Goal: Information Seeking & Learning: Understand process/instructions

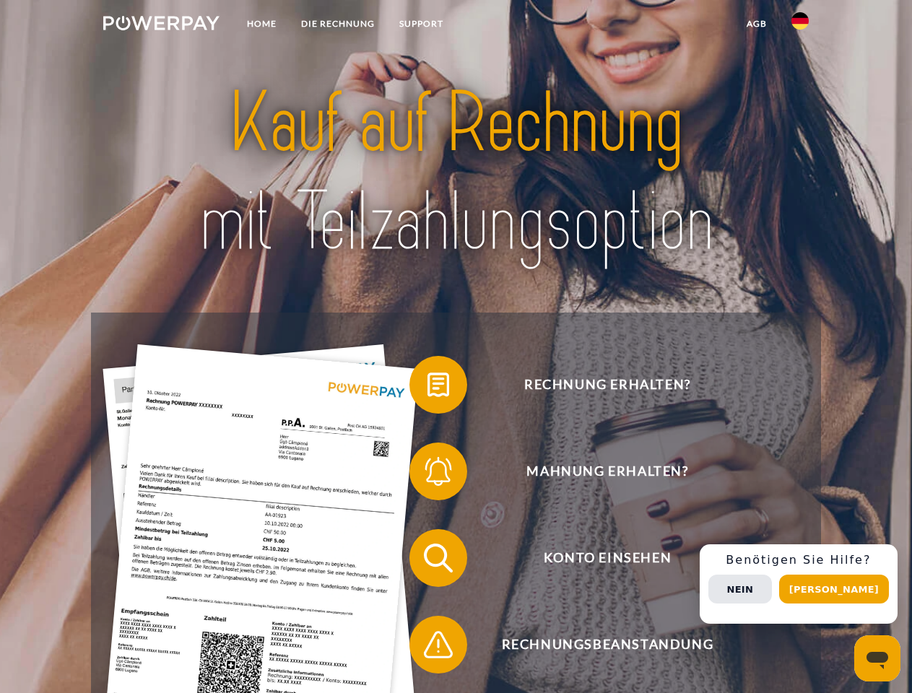
click at [161, 25] on img at bounding box center [161, 23] width 116 height 14
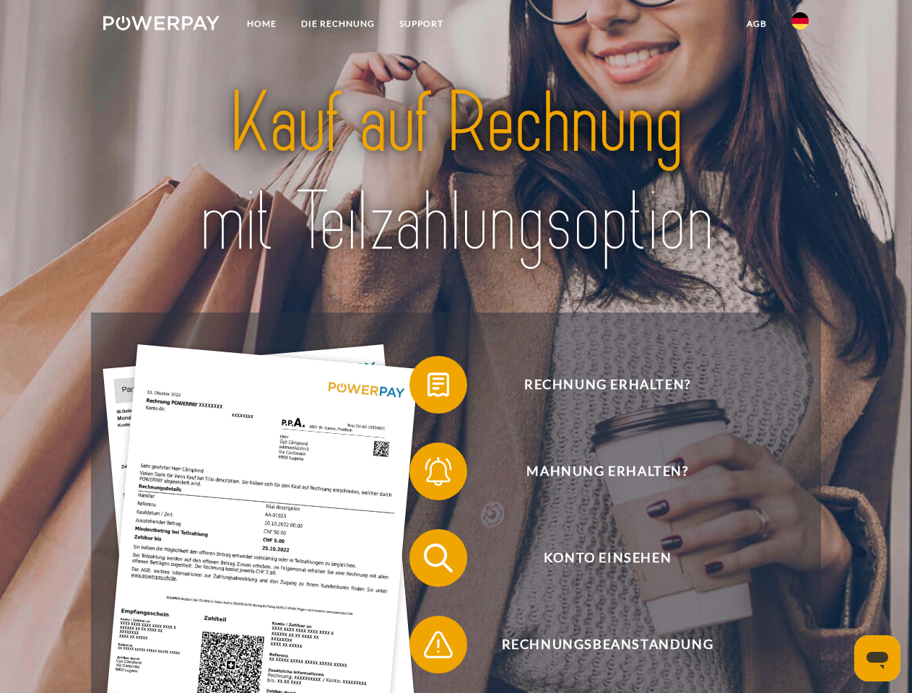
click at [800, 25] on img at bounding box center [799, 20] width 17 height 17
click at [756, 24] on link "agb" at bounding box center [756, 24] width 45 height 26
click at [427, 388] on span at bounding box center [416, 385] width 72 height 72
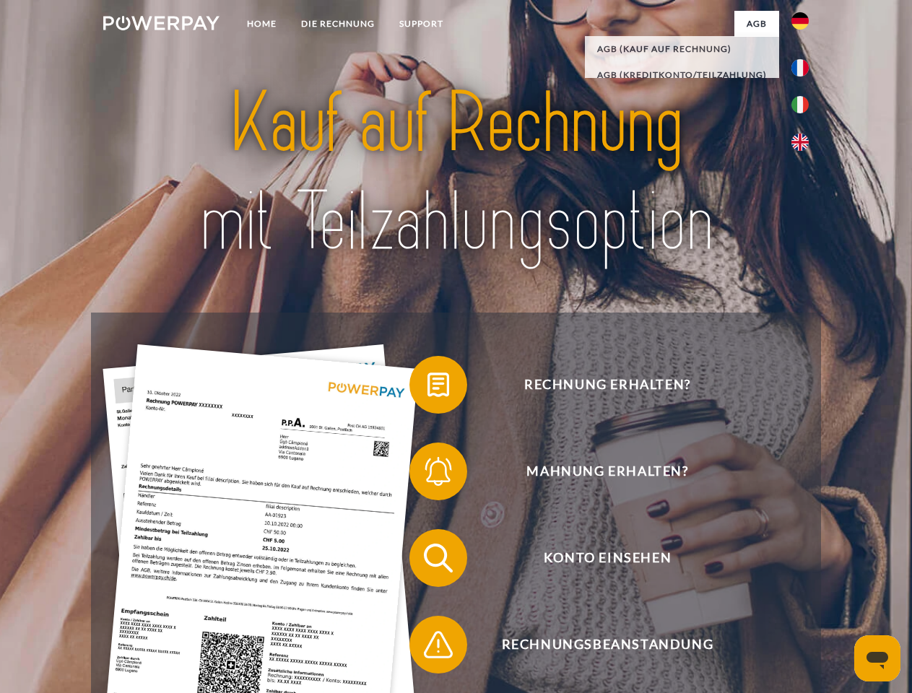
click at [427, 474] on span at bounding box center [416, 471] width 72 height 72
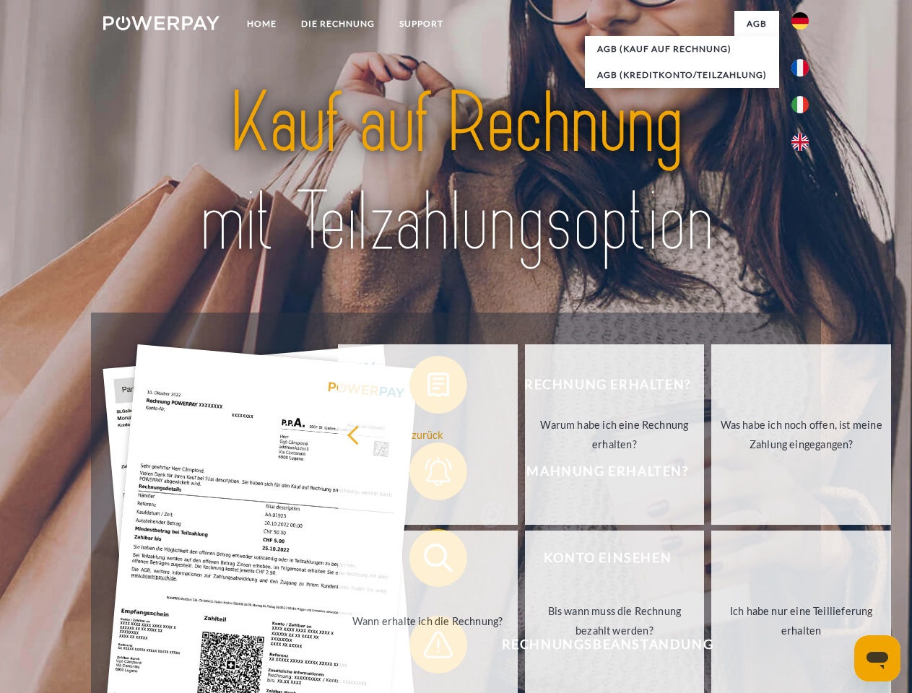
click at [525, 561] on link "Bis wann muss die Rechnung bezahlt werden?" at bounding box center [615, 621] width 180 height 180
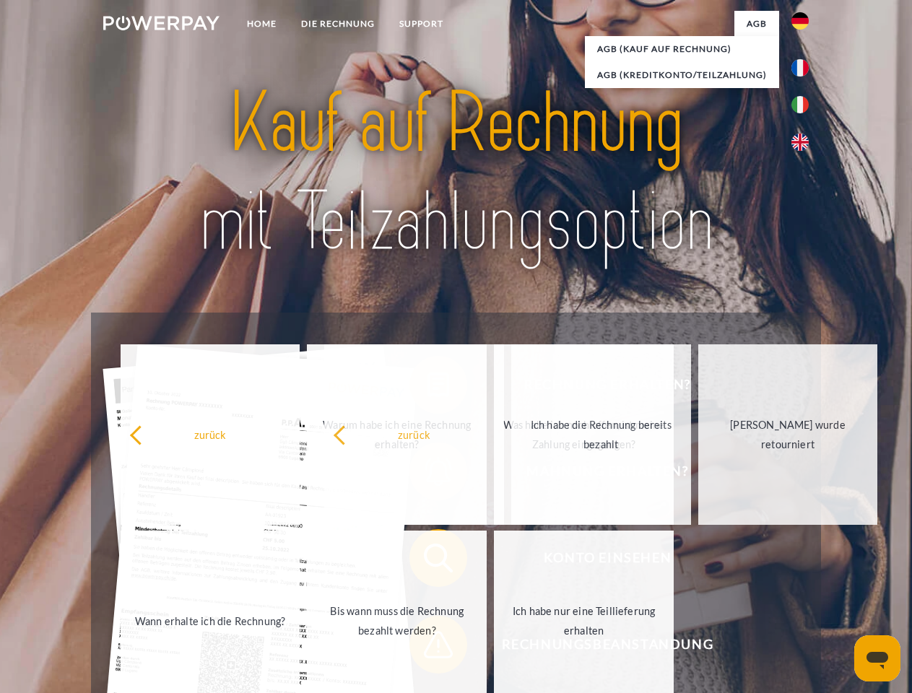
click at [427, 647] on span at bounding box center [416, 644] width 72 height 72
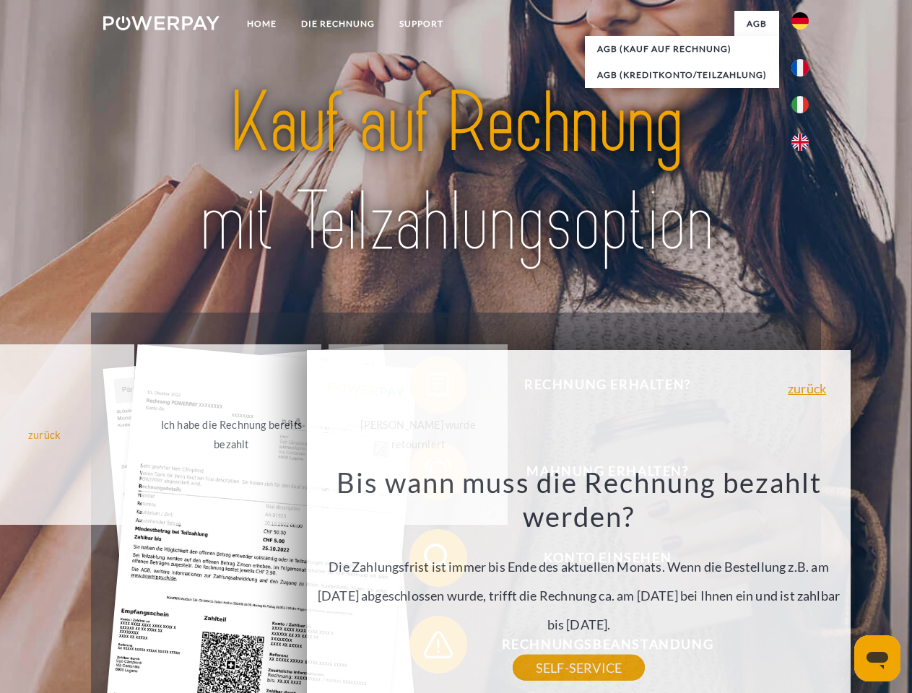
click at [803, 584] on div "Rechnung erhalten? Mahnung erhalten? Konto einsehen" at bounding box center [455, 601] width 729 height 577
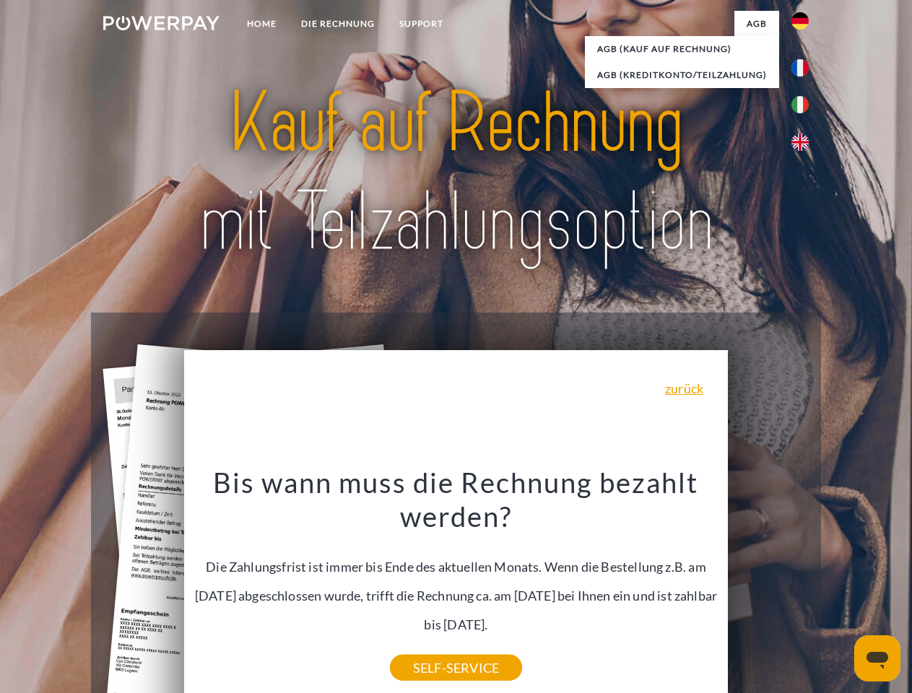
click at [768, 587] on span "Konto einsehen" at bounding box center [607, 558] width 354 height 58
click at [839, 589] on header "Home DIE RECHNUNG SUPPORT" at bounding box center [456, 498] width 912 height 997
